Goal: Task Accomplishment & Management: Complete application form

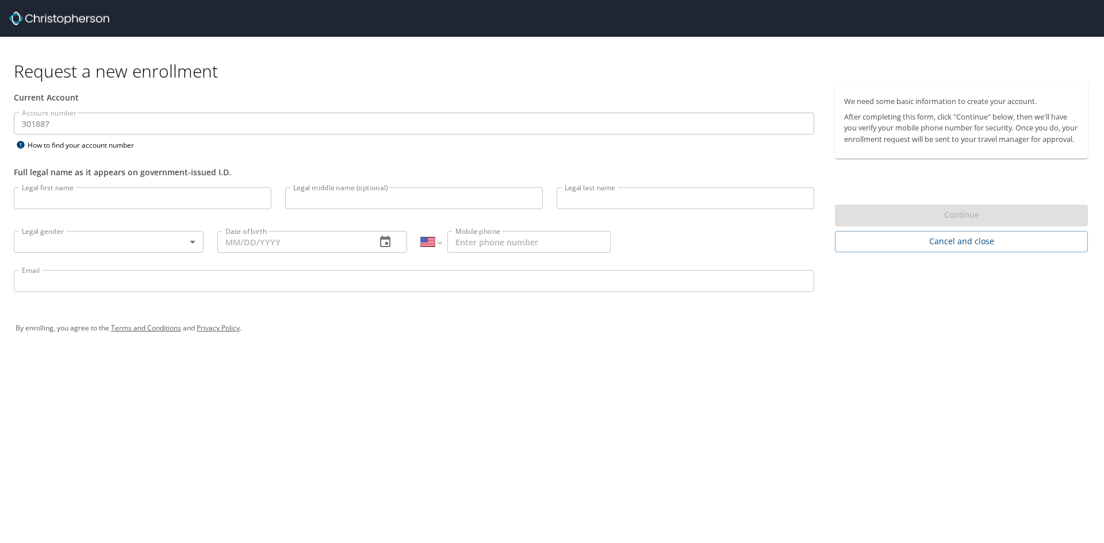
select select "US"
click at [216, 198] on input "Legal first name" at bounding box center [143, 198] width 258 height 22
type input "[PERSON_NAME]"
type input "Joy"
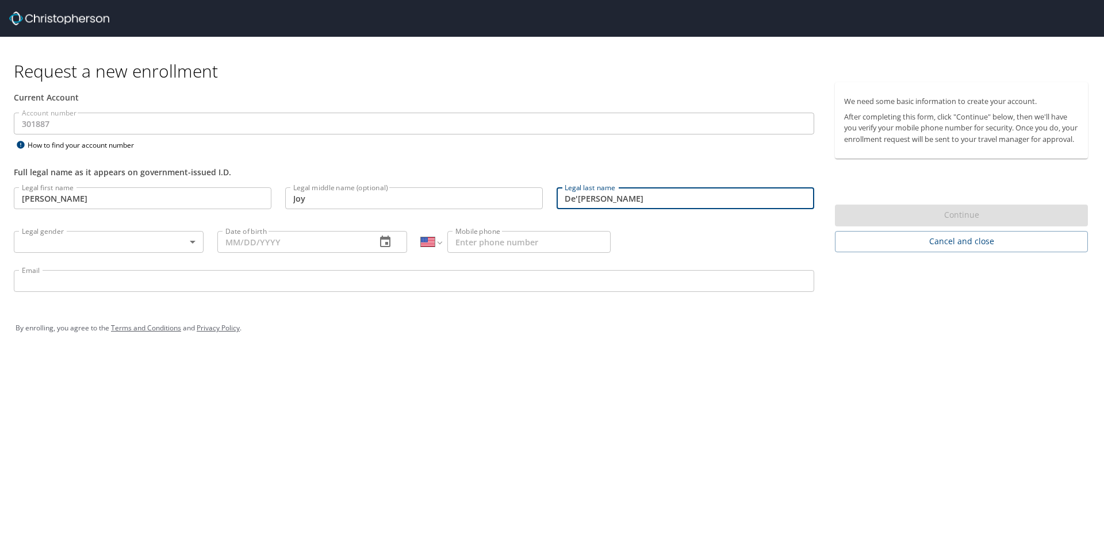
type input "De'[PERSON_NAME]"
click at [126, 248] on body "Request a new enrollment Current Account Account number 301887 Account number H…" at bounding box center [552, 271] width 1104 height 543
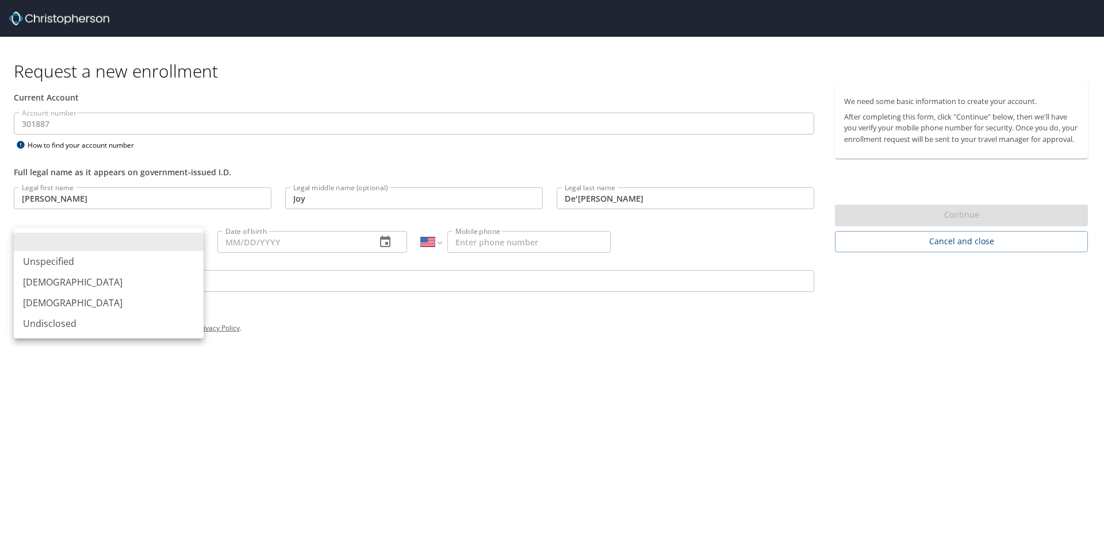
click at [88, 300] on li "[DEMOGRAPHIC_DATA]" at bounding box center [109, 303] width 190 height 21
type input "[DEMOGRAPHIC_DATA]"
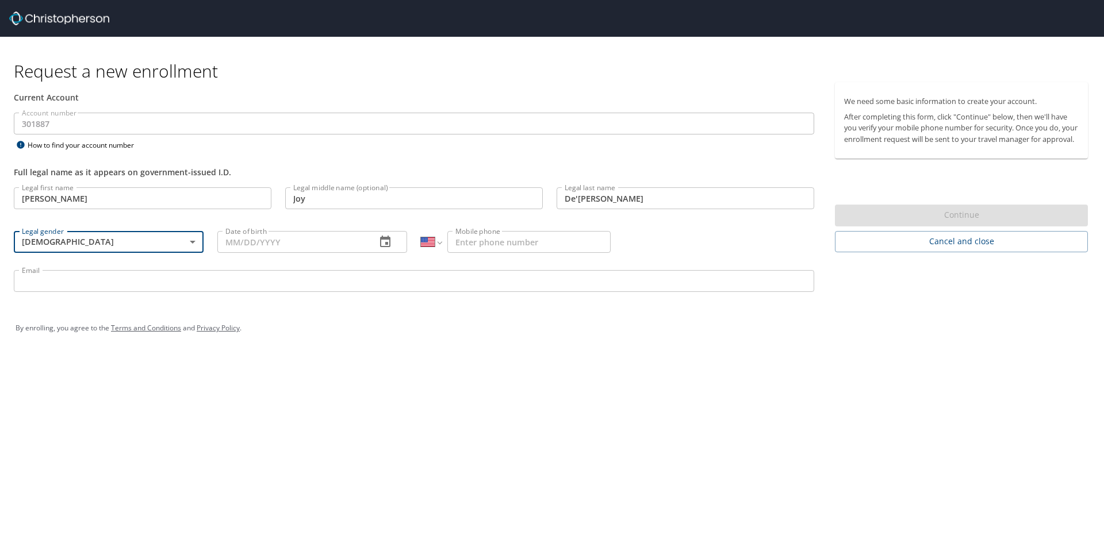
click at [293, 240] on input "Date of birth" at bounding box center [291, 242] width 149 height 22
type input "[DATE]"
click at [482, 247] on input "Mobile phone" at bounding box center [528, 242] width 163 height 22
type input "[PHONE_NUMBER]"
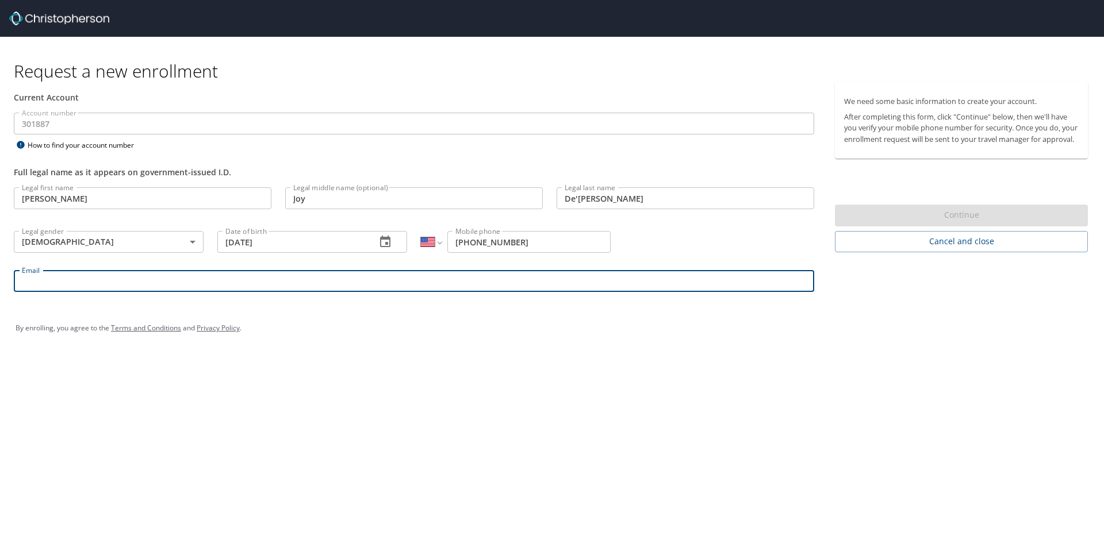
click at [324, 281] on input "Email" at bounding box center [414, 281] width 800 height 22
type input "[EMAIL_ADDRESS][DOMAIN_NAME]"
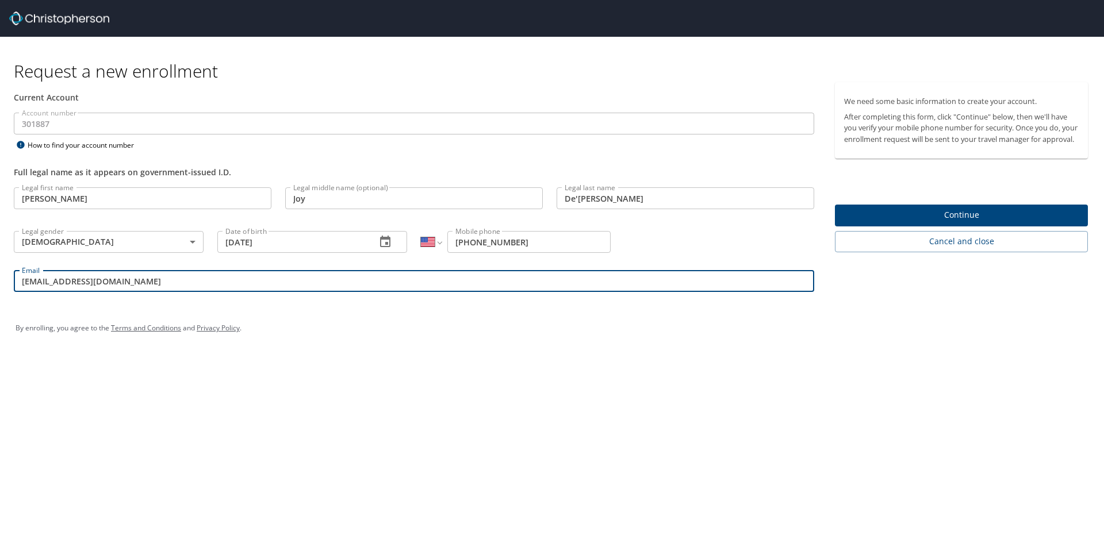
click at [355, 336] on div "By enrolling, you agree to the Terms and Conditions and Privacy Policy ." at bounding box center [552, 328] width 1073 height 29
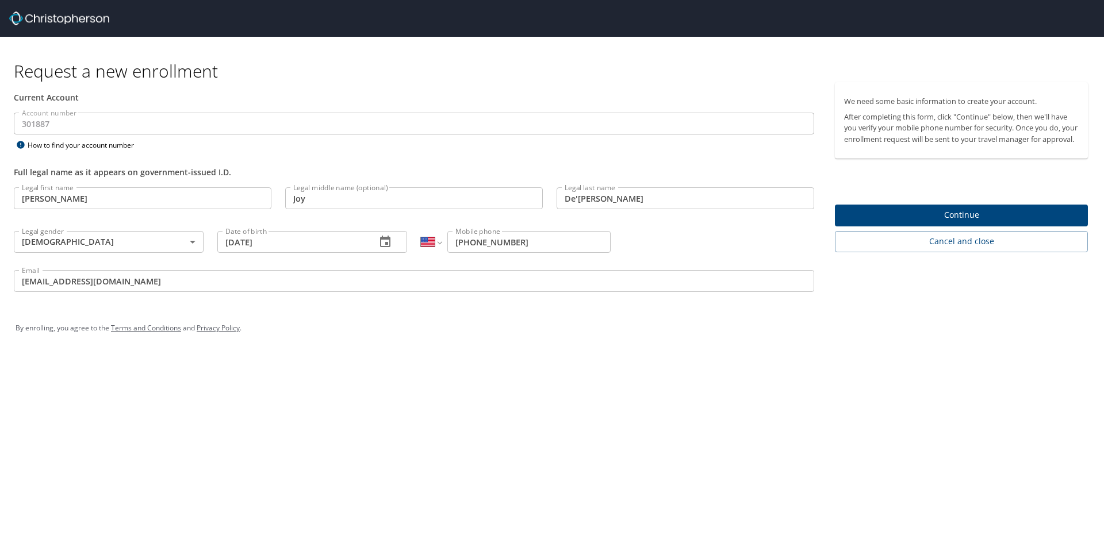
click at [234, 197] on input "[PERSON_NAME]" at bounding box center [143, 198] width 258 height 22
click at [437, 203] on input "Joy" at bounding box center [414, 198] width 258 height 22
click at [723, 194] on input "De'[PERSON_NAME]" at bounding box center [686, 198] width 258 height 22
drag, startPoint x: 579, startPoint y: 243, endPoint x: 568, endPoint y: 243, distance: 10.9
click at [579, 243] on input "[PHONE_NUMBER]" at bounding box center [528, 242] width 163 height 22
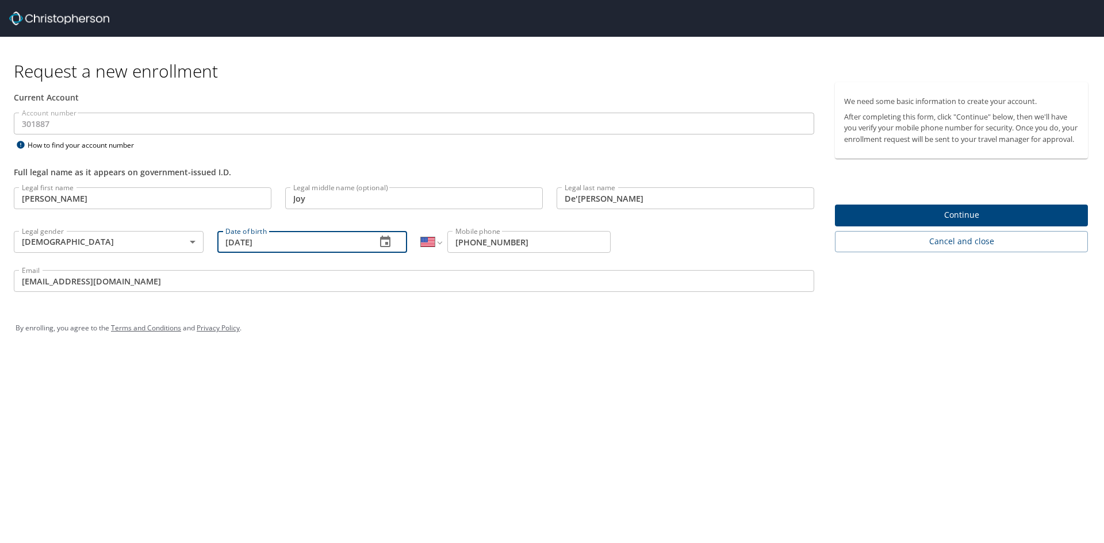
click at [331, 240] on input "[DATE]" at bounding box center [291, 242] width 149 height 22
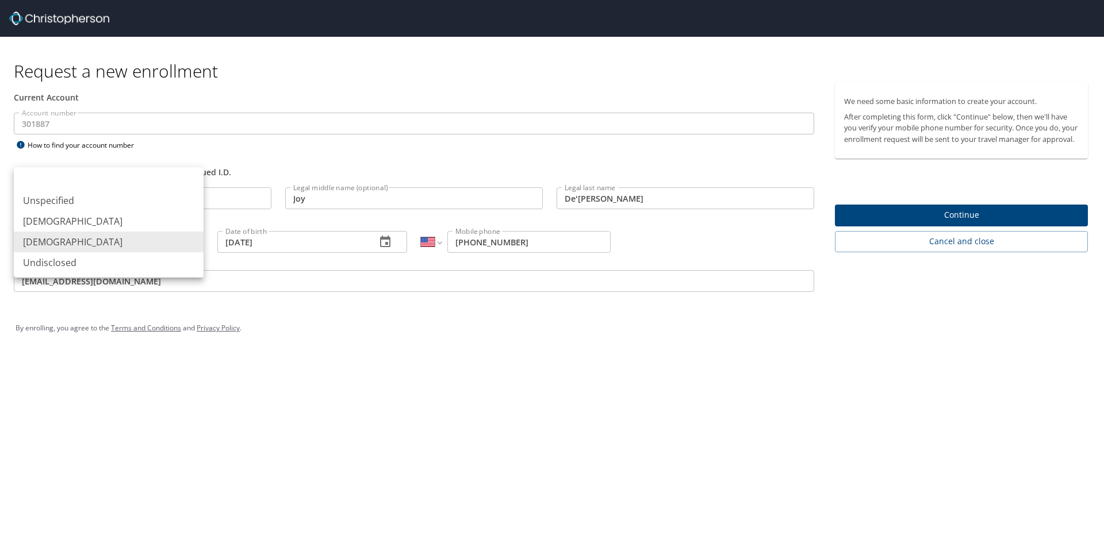
click at [144, 242] on body "Request a new enrollment Current Account Account number 301887 Account number H…" at bounding box center [552, 271] width 1104 height 543
click at [846, 343] on div at bounding box center [552, 271] width 1104 height 543
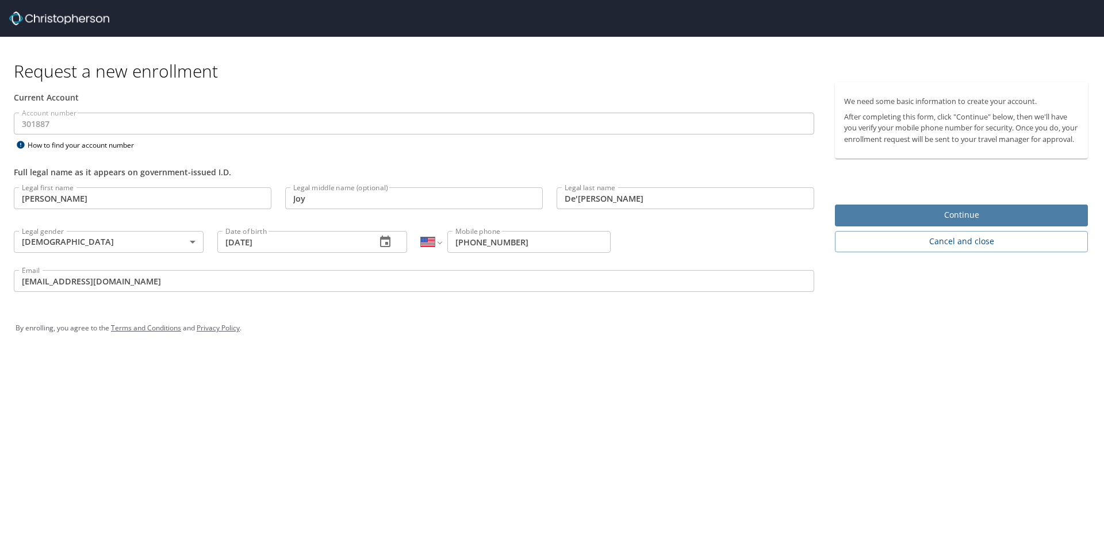
click at [970, 222] on span "Continue" at bounding box center [961, 215] width 235 height 14
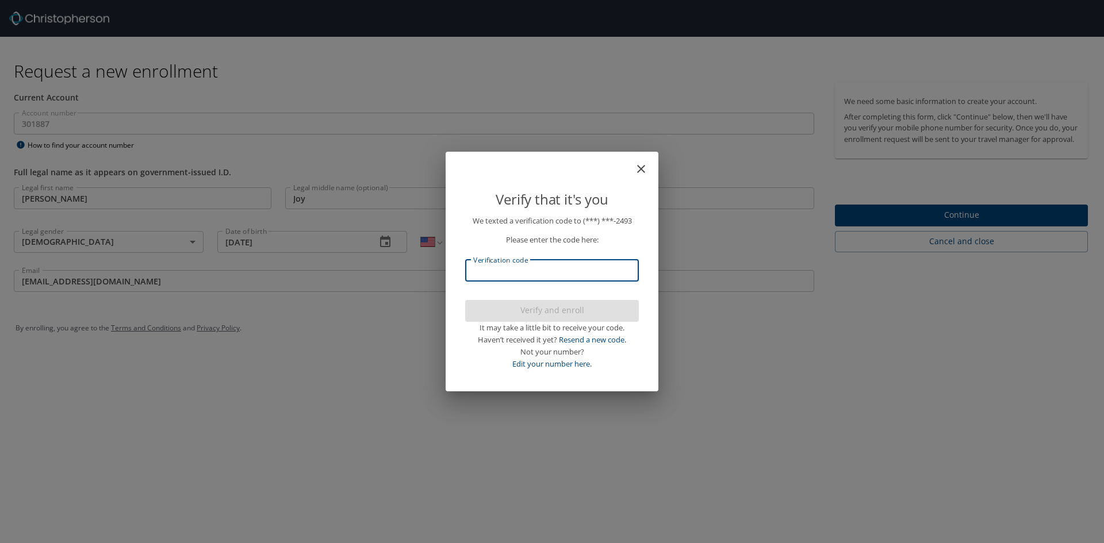
click at [536, 275] on input "Verification code" at bounding box center [552, 271] width 174 height 22
type input "628797"
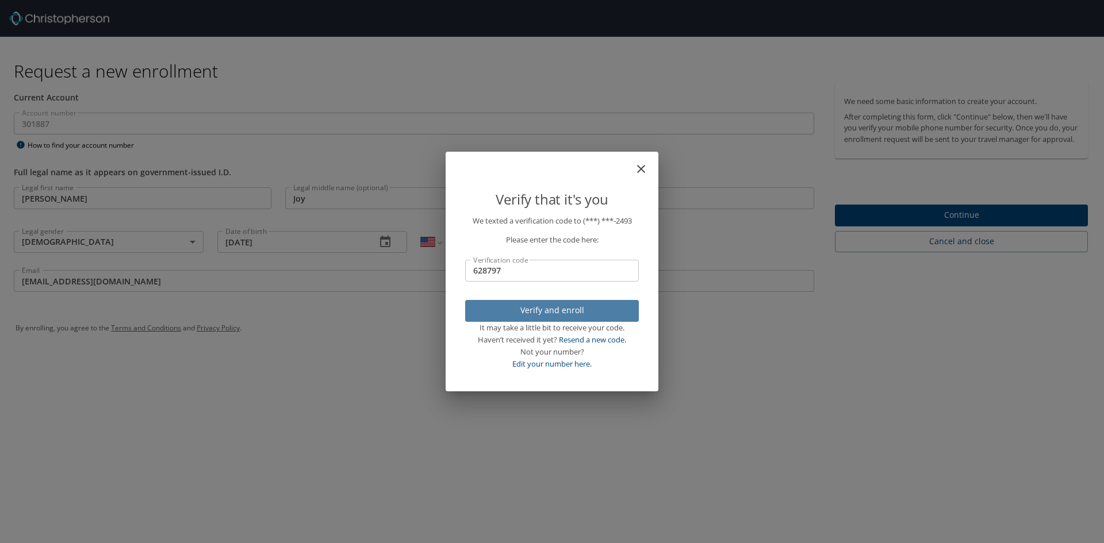
click at [558, 309] on span "Verify and enroll" at bounding box center [551, 311] width 155 height 14
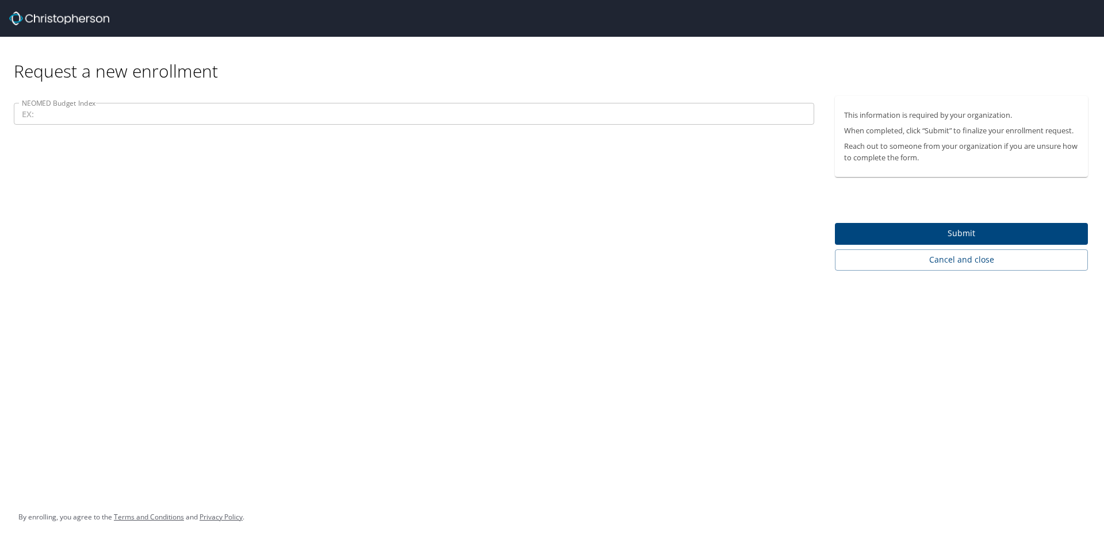
click at [286, 121] on input "NEOMED Budget Index" at bounding box center [414, 114] width 800 height 22
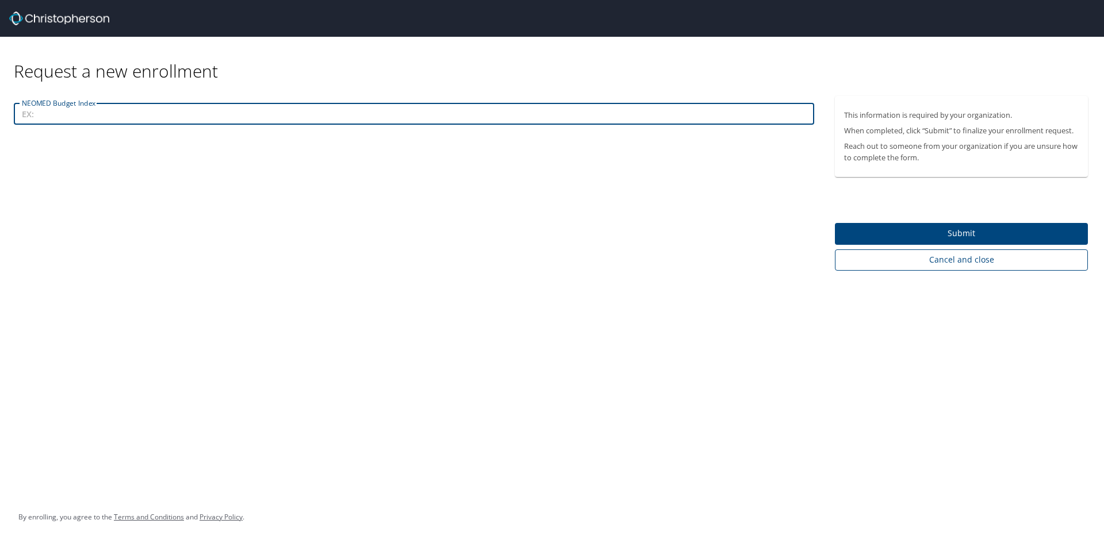
click at [949, 263] on span "Cancel and close" at bounding box center [961, 260] width 235 height 14
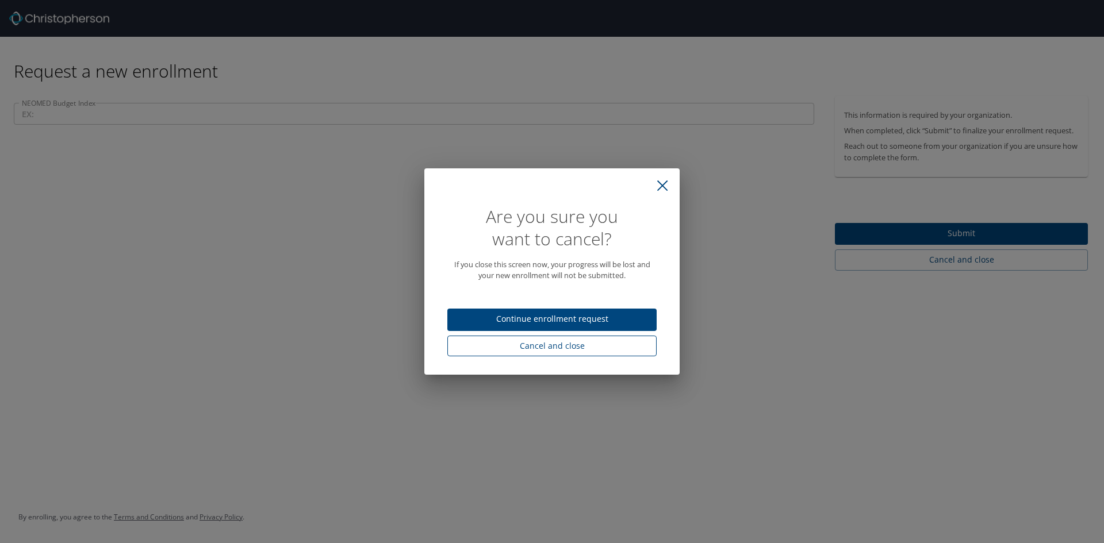
click at [574, 349] on span "Cancel and close" at bounding box center [551, 346] width 191 height 14
select select "US"
